Goal: Task Accomplishment & Management: Manage account settings

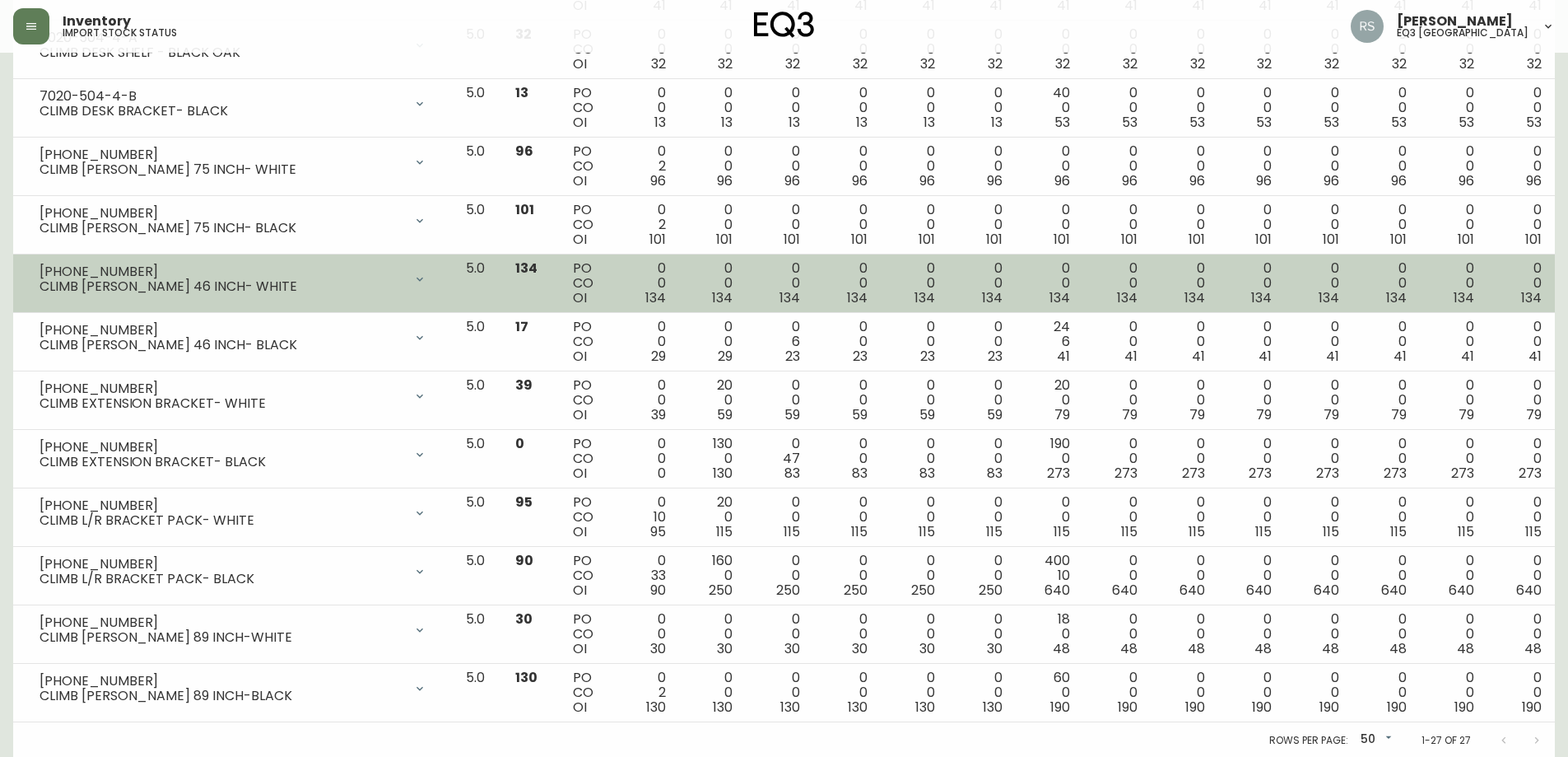
scroll to position [1185, 0]
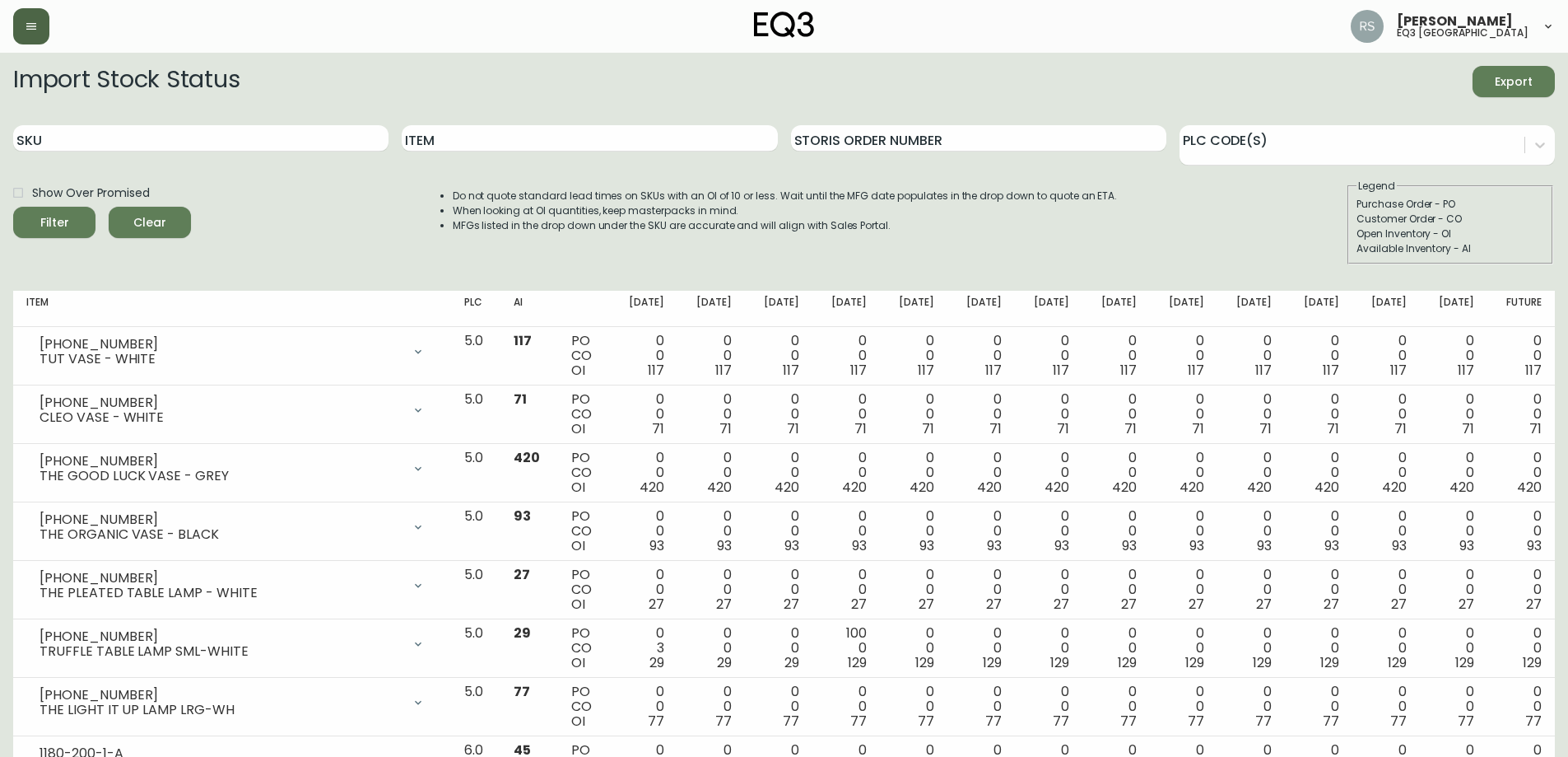
click at [23, 23] on button "button" at bounding box center [32, 26] width 36 height 36
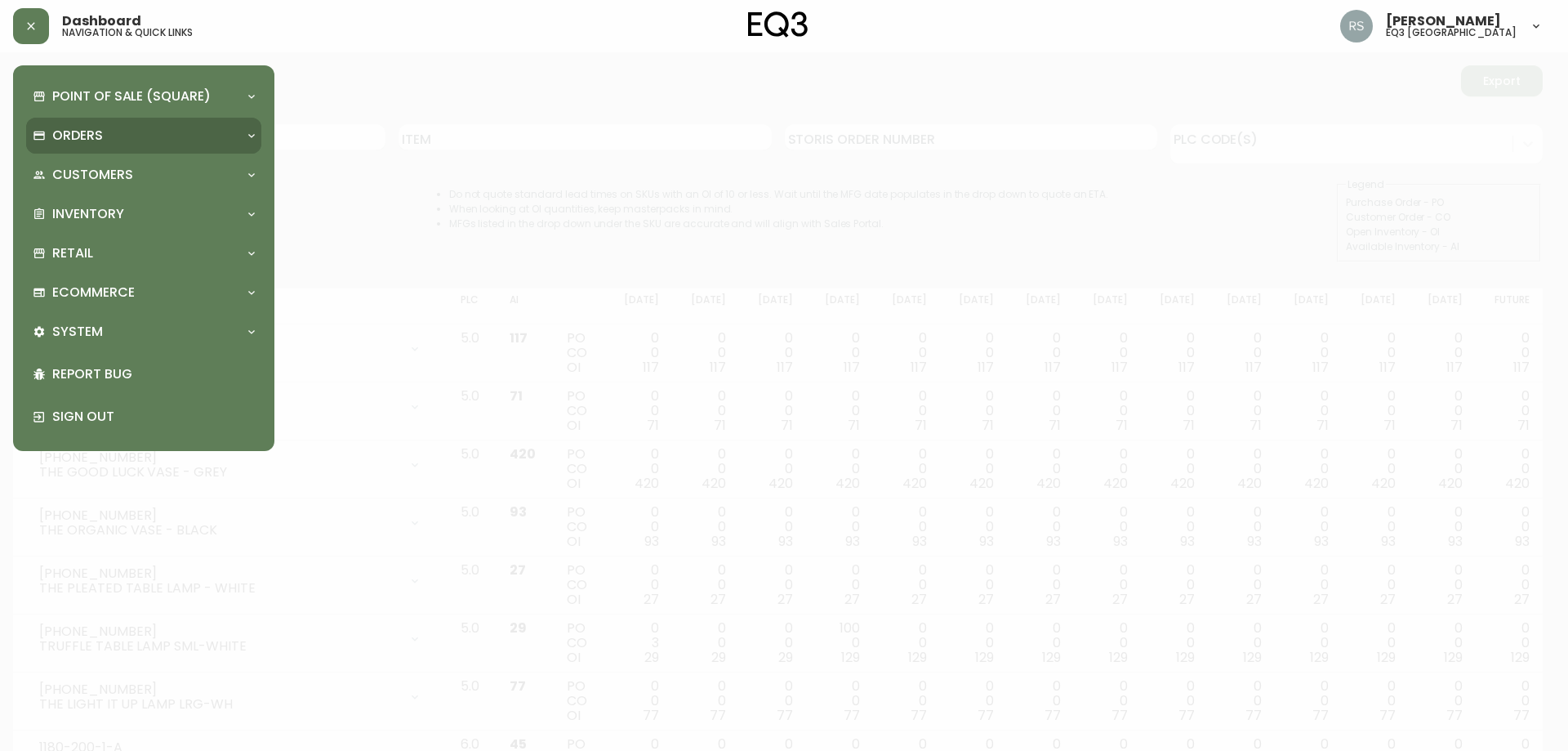
click at [93, 122] on div "Orders" at bounding box center [143, 136] width 235 height 36
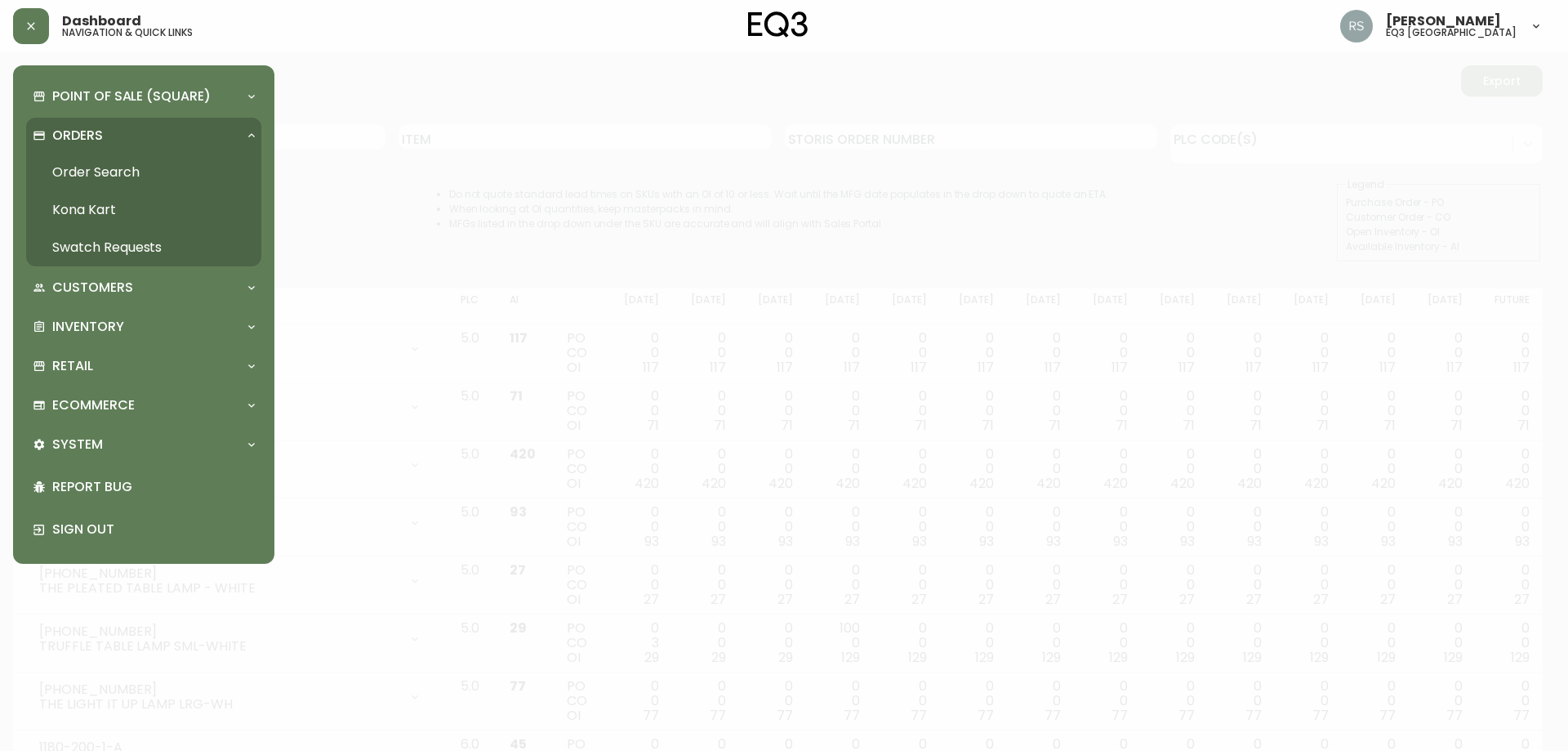
click at [112, 172] on link "Order Search" at bounding box center [143, 173] width 235 height 38
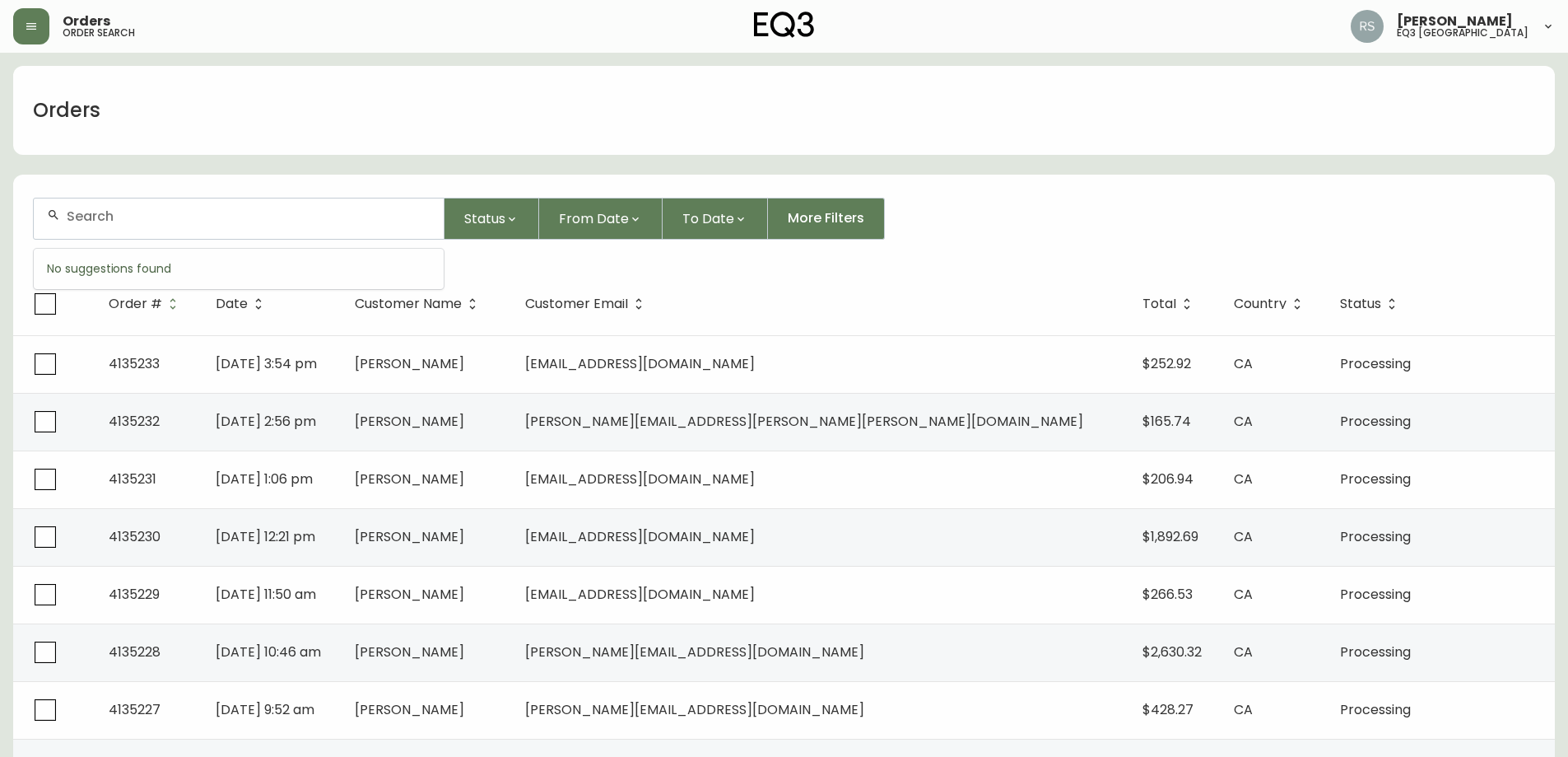
click at [231, 218] on input "text" at bounding box center [248, 216] width 364 height 15
type input "4134978"
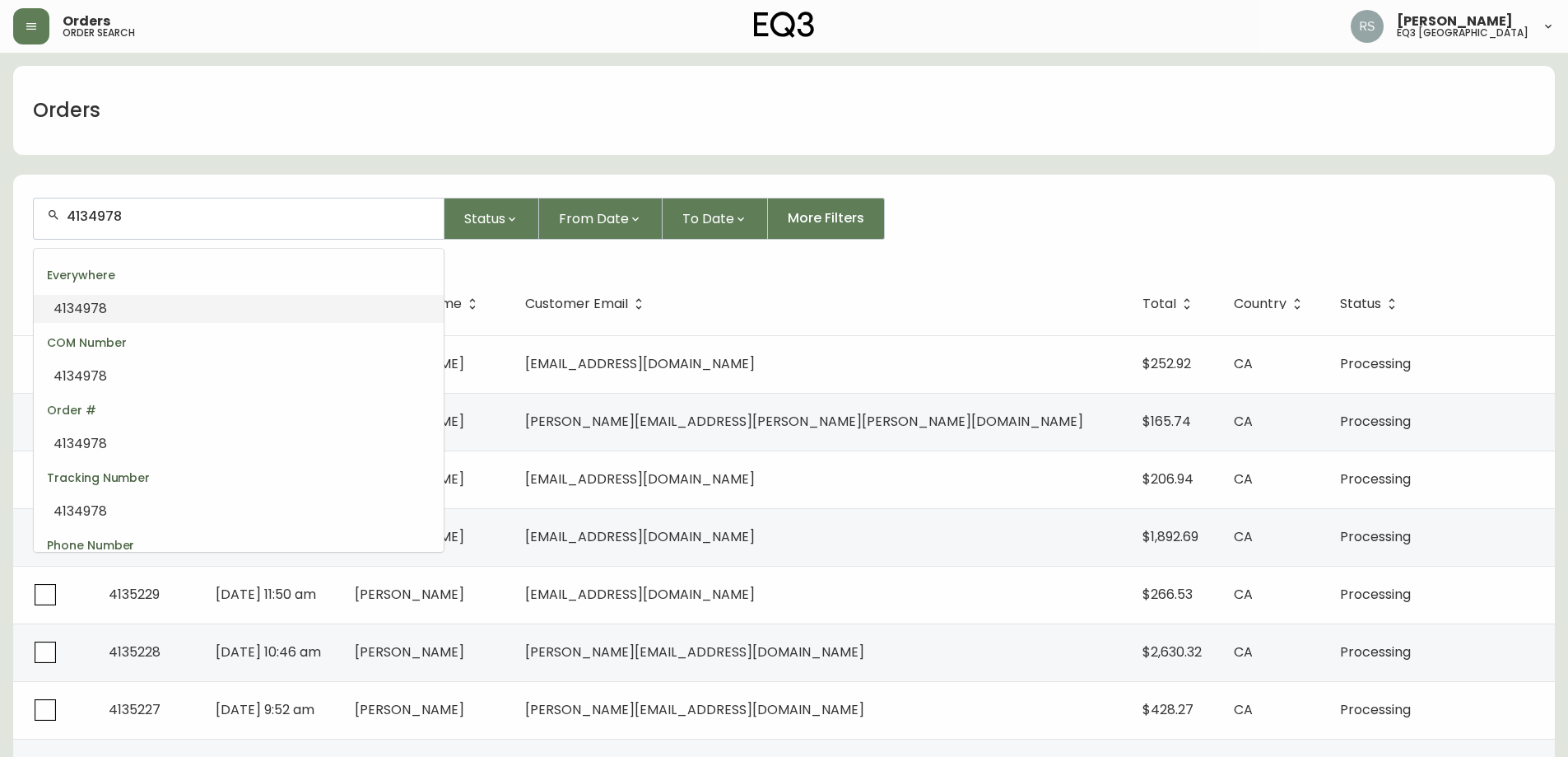
click at [144, 308] on li "4134978" at bounding box center [239, 309] width 410 height 28
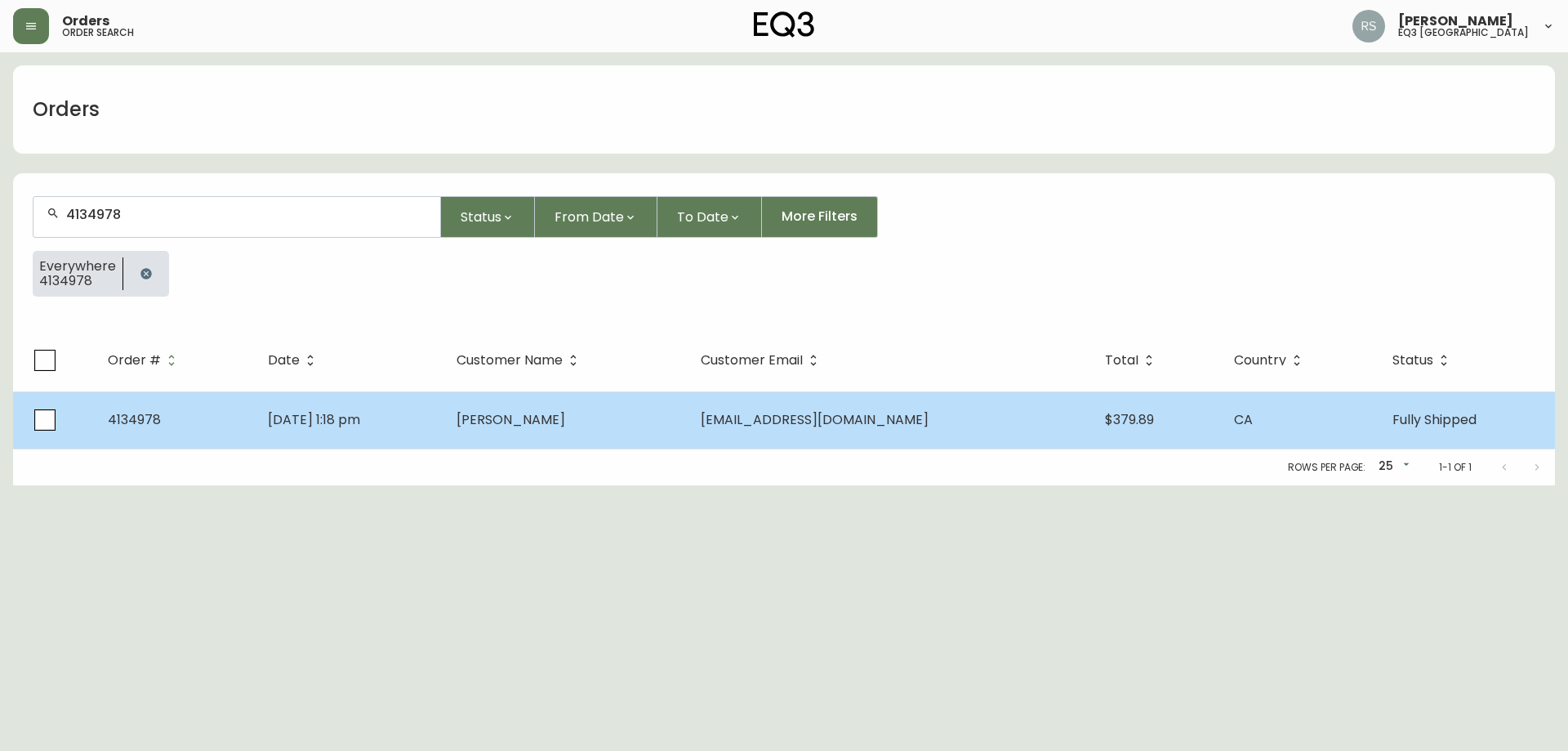
click at [444, 425] on td "[DATE] 1:18 pm" at bounding box center [349, 421] width 189 height 58
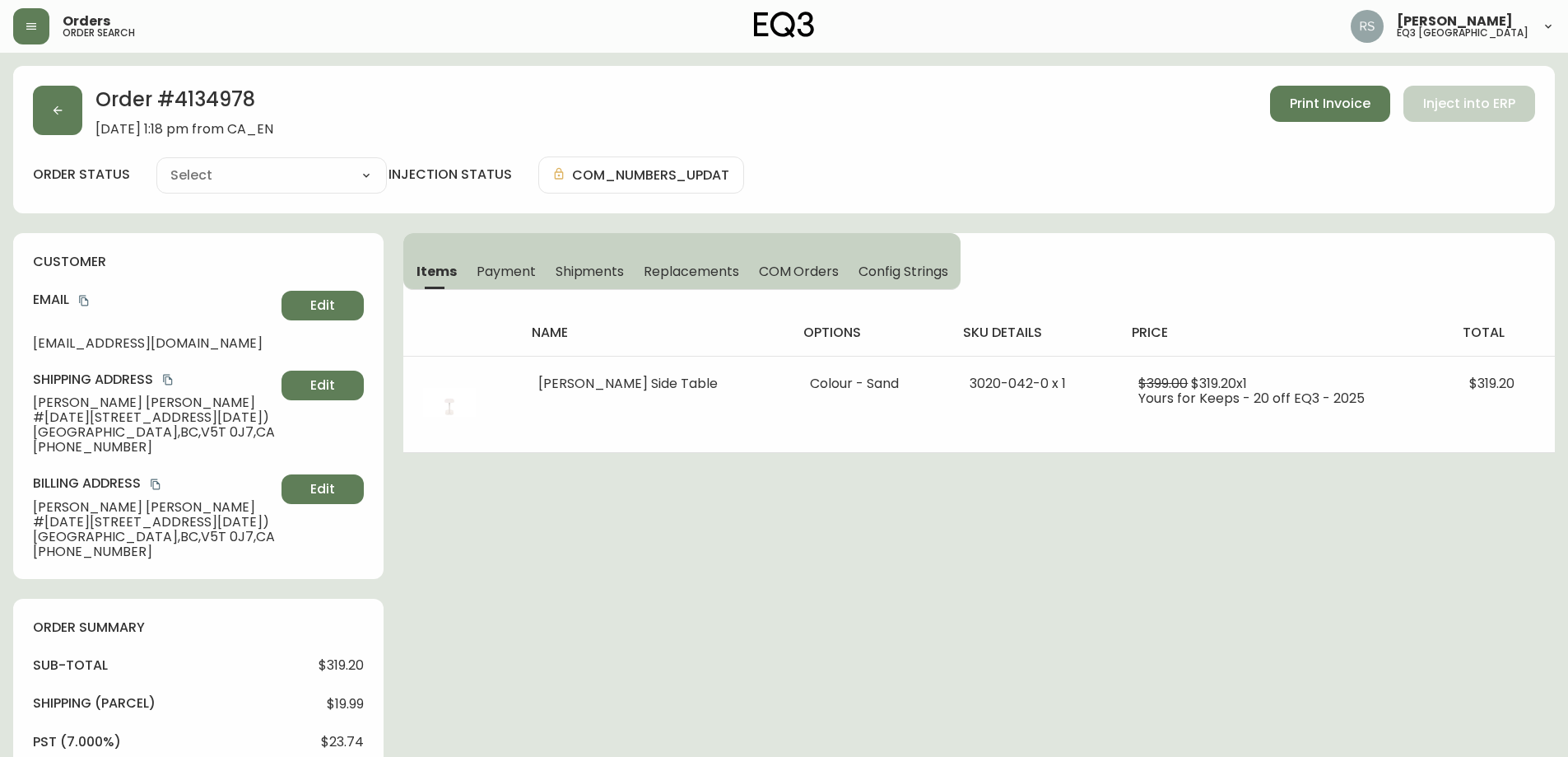
type input "Fully Shipped"
select select "FULLY_SHIPPED"
click at [507, 269] on span "Payment" at bounding box center [505, 270] width 59 height 17
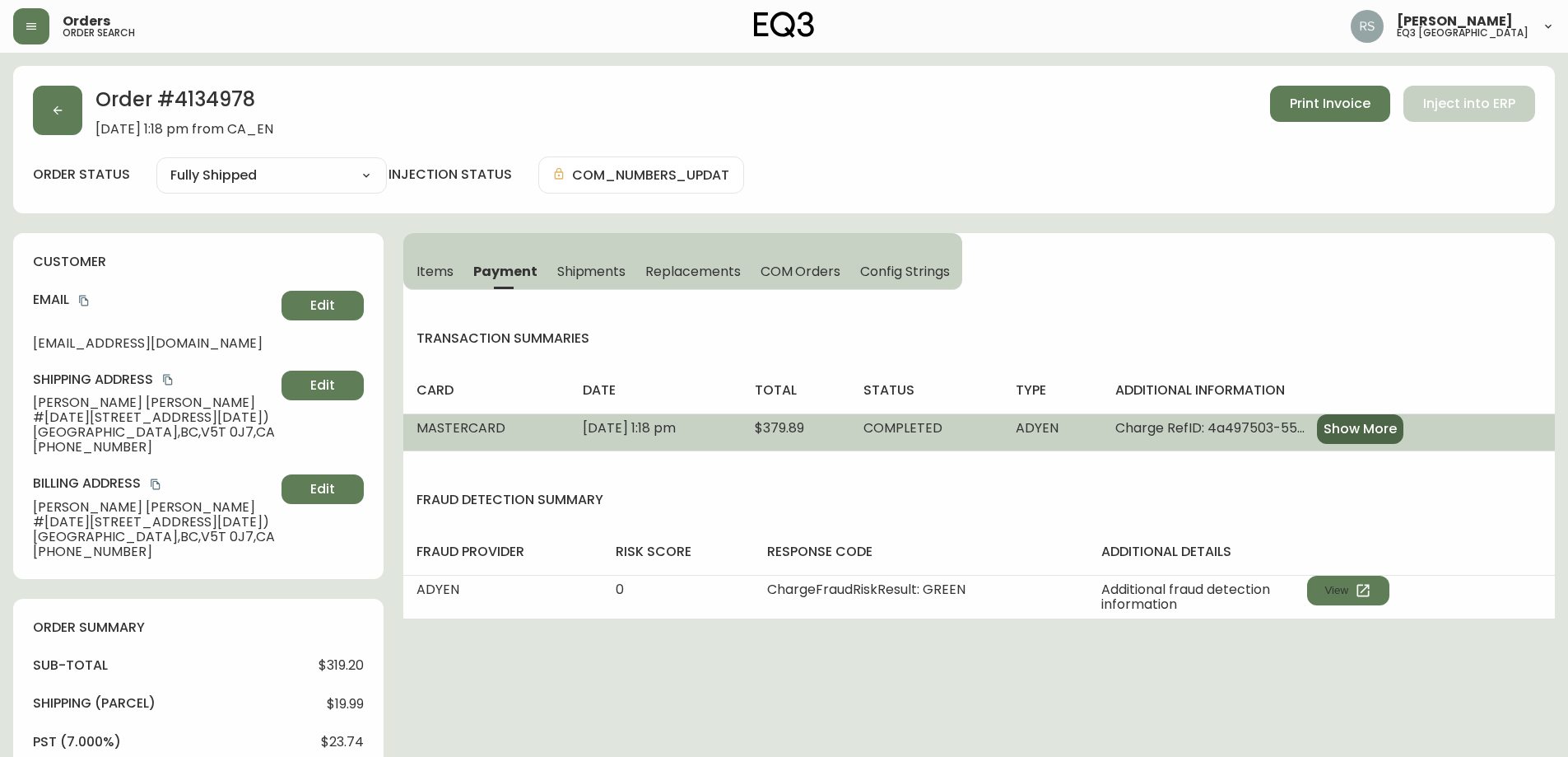
click at [1404, 418] on button "Show More" at bounding box center [1360, 428] width 86 height 30
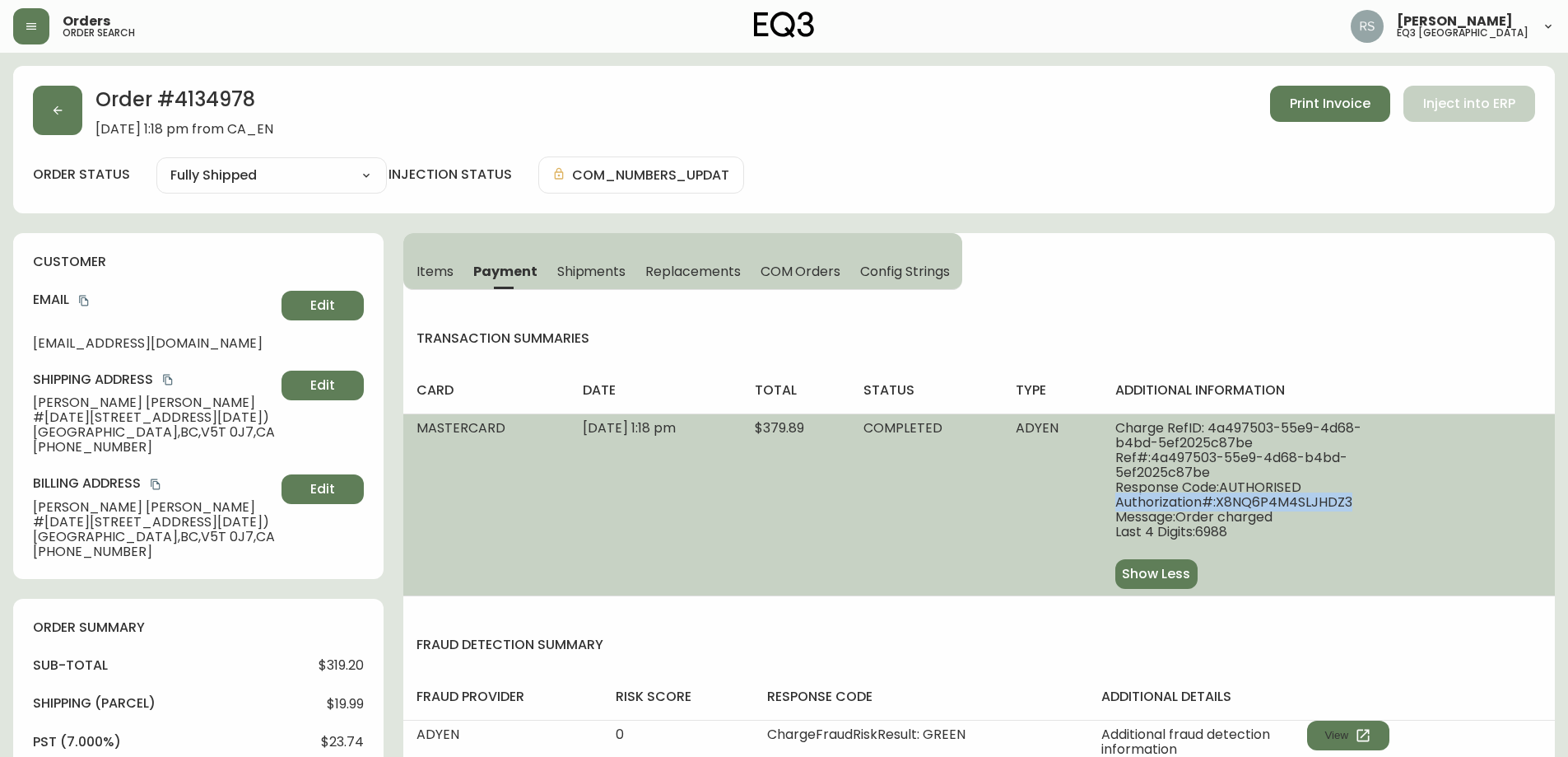
drag, startPoint x: 1393, startPoint y: 498, endPoint x: 1142, endPoint y: 503, distance: 251.0
click at [1142, 503] on td "Charge RefID: 4a497503-55e9-4d68-b4bd-5ef2025c87be Ref#: 4a497503-55e9-4d68-b4b…" at bounding box center [1328, 504] width 453 height 182
copy span "Authorization#: X8NQ6P4M4SLJHDZ3"
